Goal: Information Seeking & Learning: Learn about a topic

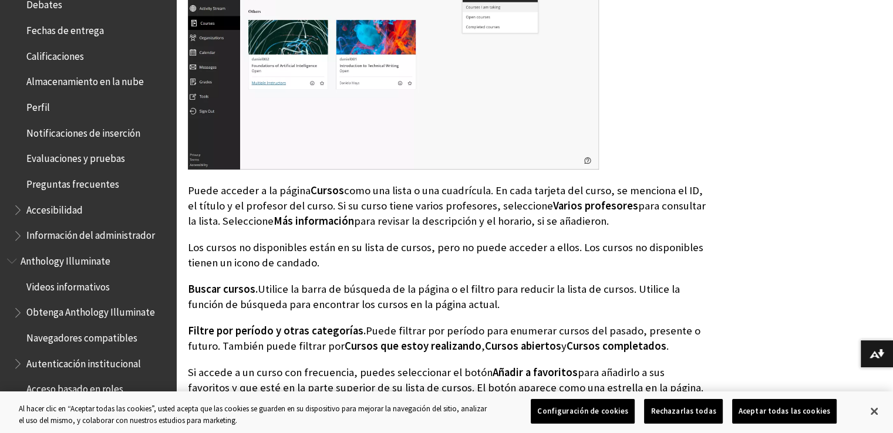
scroll to position [405, 0]
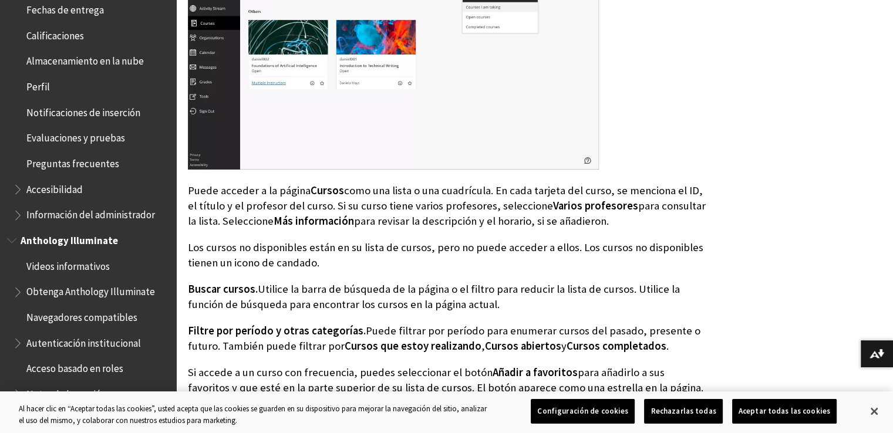
click at [47, 244] on span "Anthology Illuminate" at bounding box center [69, 239] width 97 height 16
click at [11, 240] on span "Book outline for Anthology Illuminate" at bounding box center [13, 238] width 12 height 15
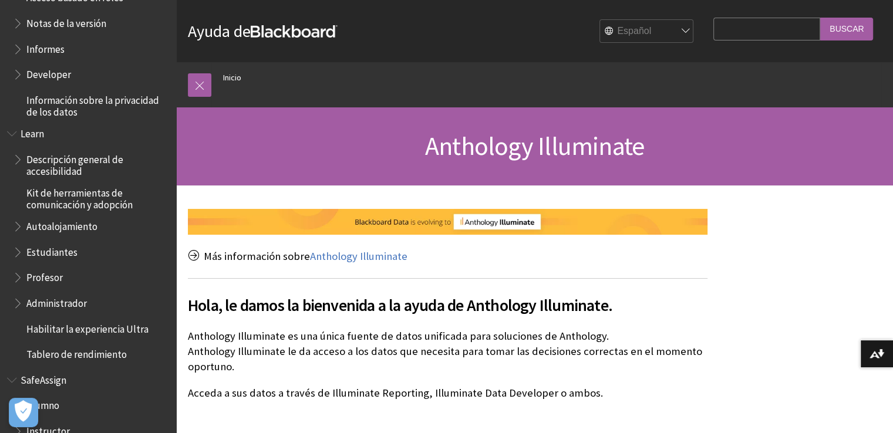
scroll to position [823, 0]
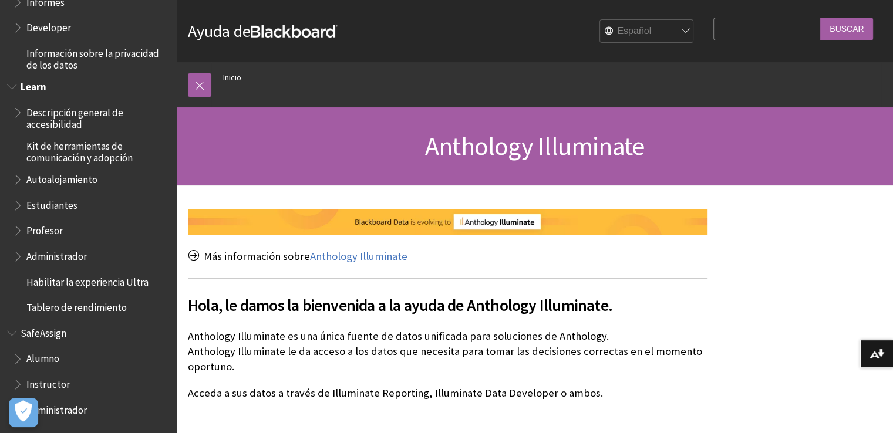
click at [29, 207] on span "Estudiantes" at bounding box center [51, 204] width 51 height 16
click at [46, 173] on span "Autoalojamiento" at bounding box center [61, 178] width 71 height 16
click at [20, 181] on span "Book outline for Blackboard Learn Help" at bounding box center [19, 177] width 12 height 15
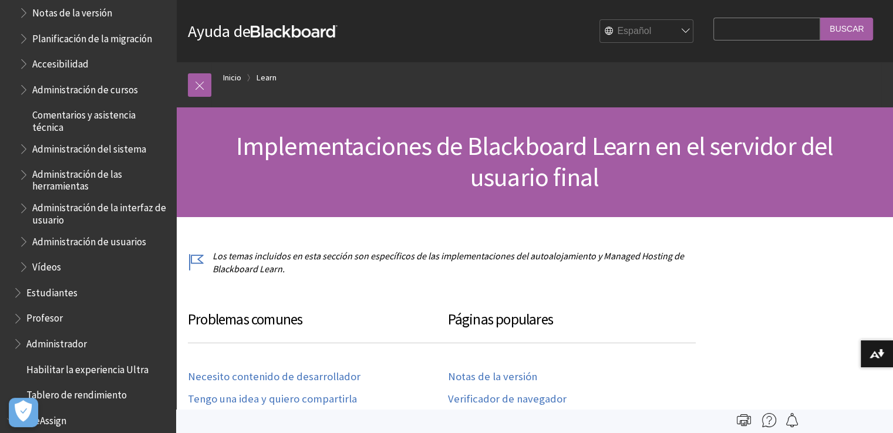
scroll to position [1155, 0]
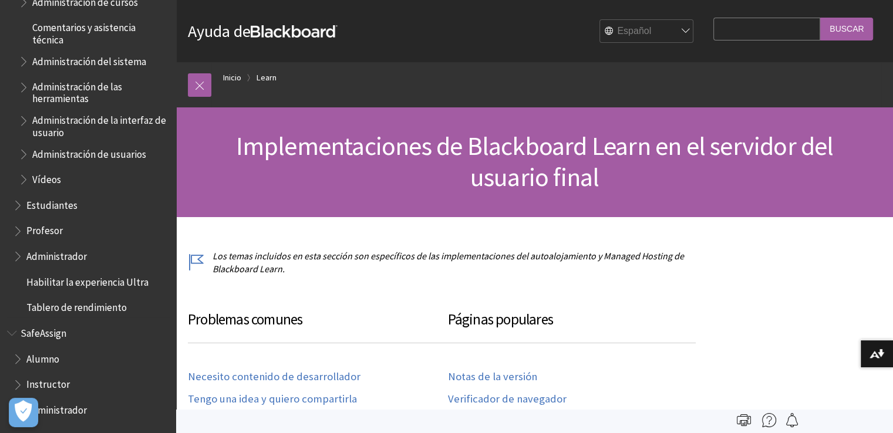
click at [39, 203] on span "Estudiantes" at bounding box center [51, 204] width 51 height 16
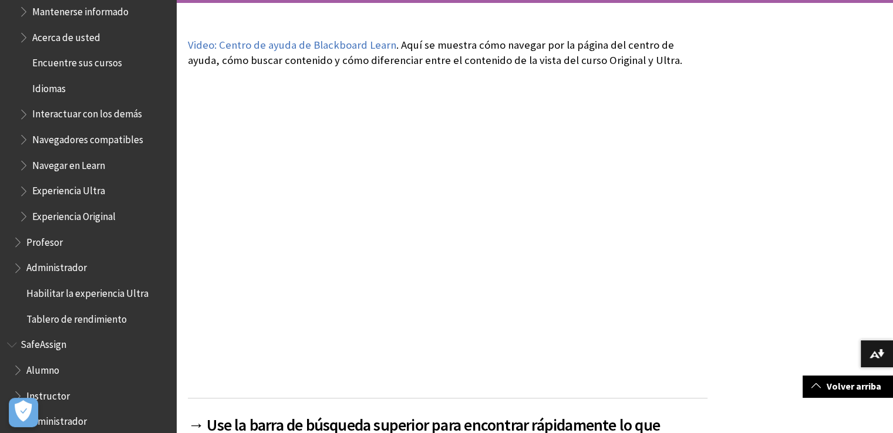
scroll to position [1080, 0]
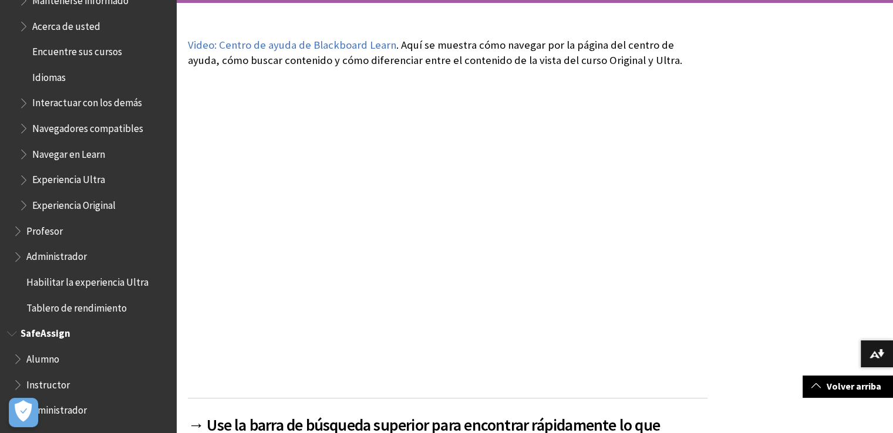
click at [45, 355] on span "Alumno" at bounding box center [42, 357] width 33 height 16
